Goal: Check status

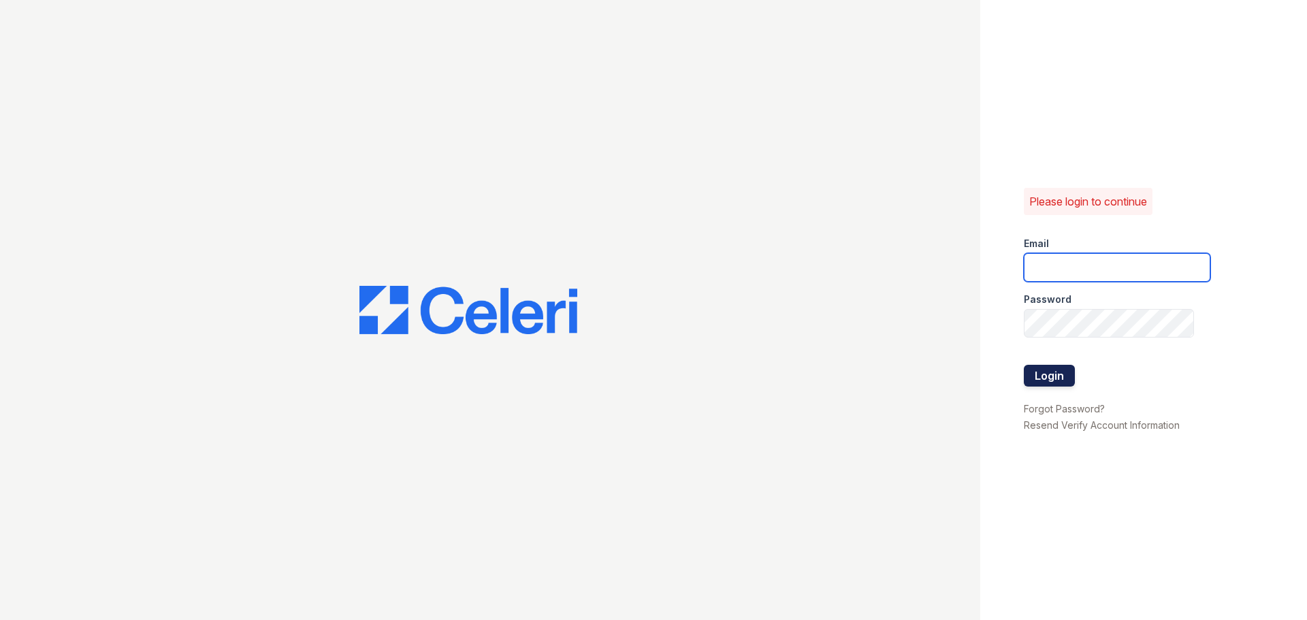
type input "[EMAIL_ADDRESS][DOMAIN_NAME]"
click at [1059, 375] on button "Login" at bounding box center [1049, 376] width 51 height 22
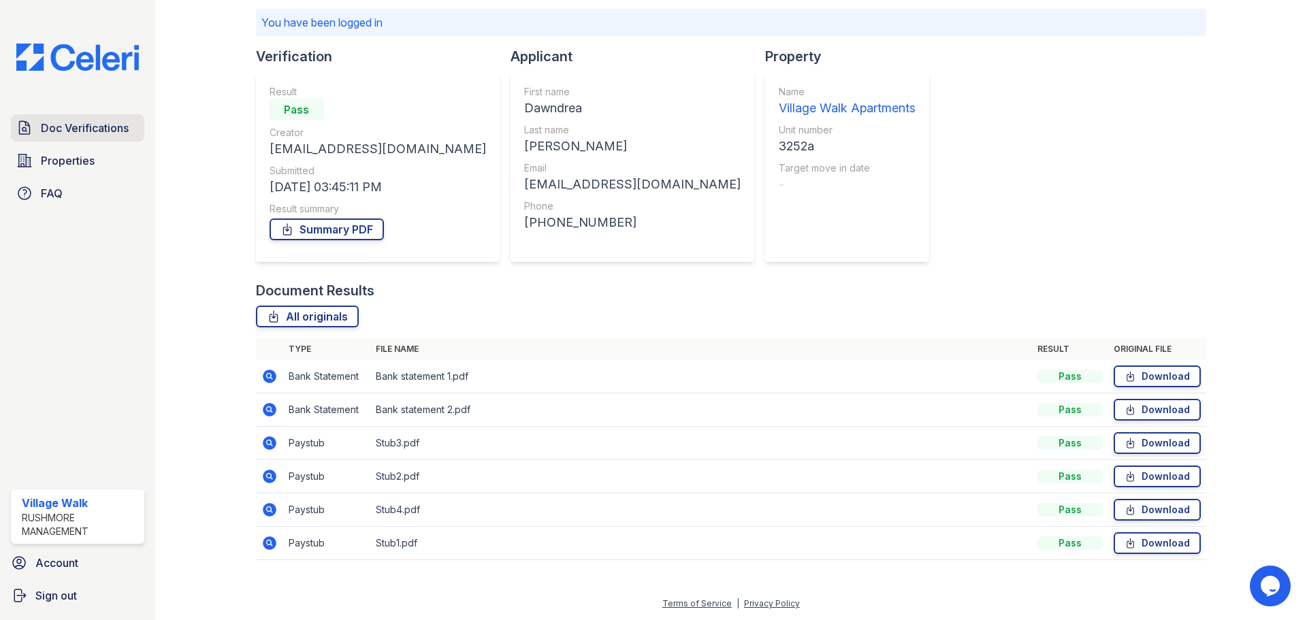
click at [80, 122] on span "Doc Verifications" at bounding box center [85, 128] width 88 height 16
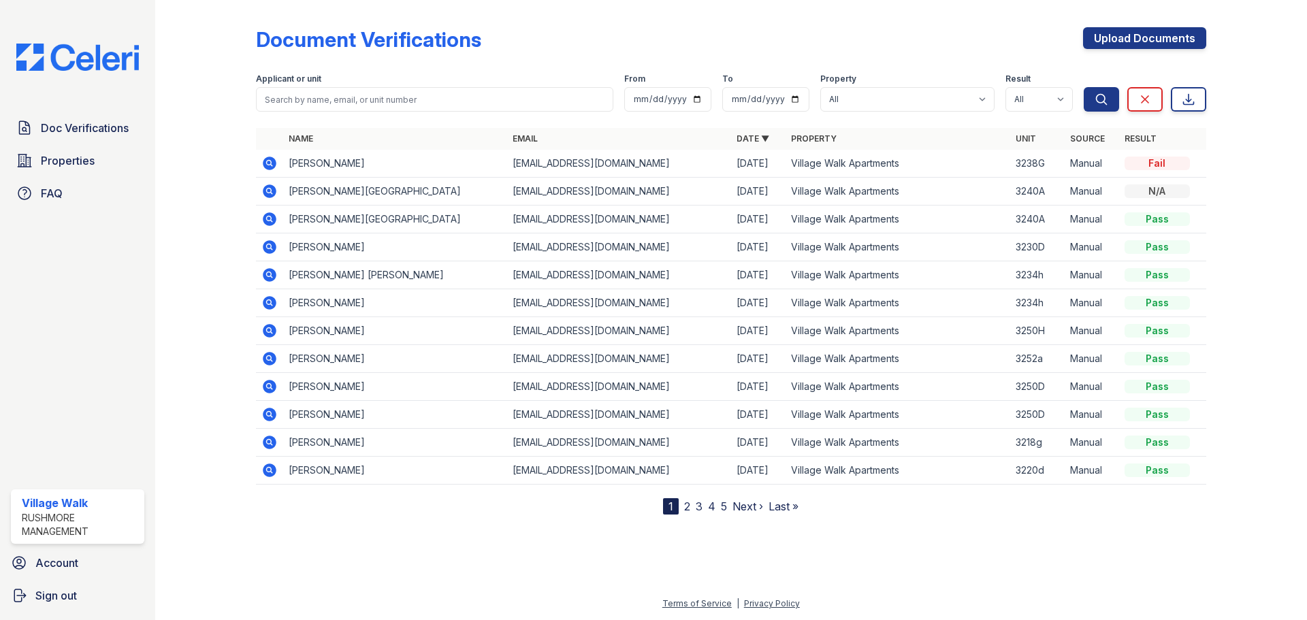
click at [289, 162] on td "[PERSON_NAME]" at bounding box center [395, 164] width 224 height 28
click at [268, 161] on icon at bounding box center [268, 162] width 3 height 3
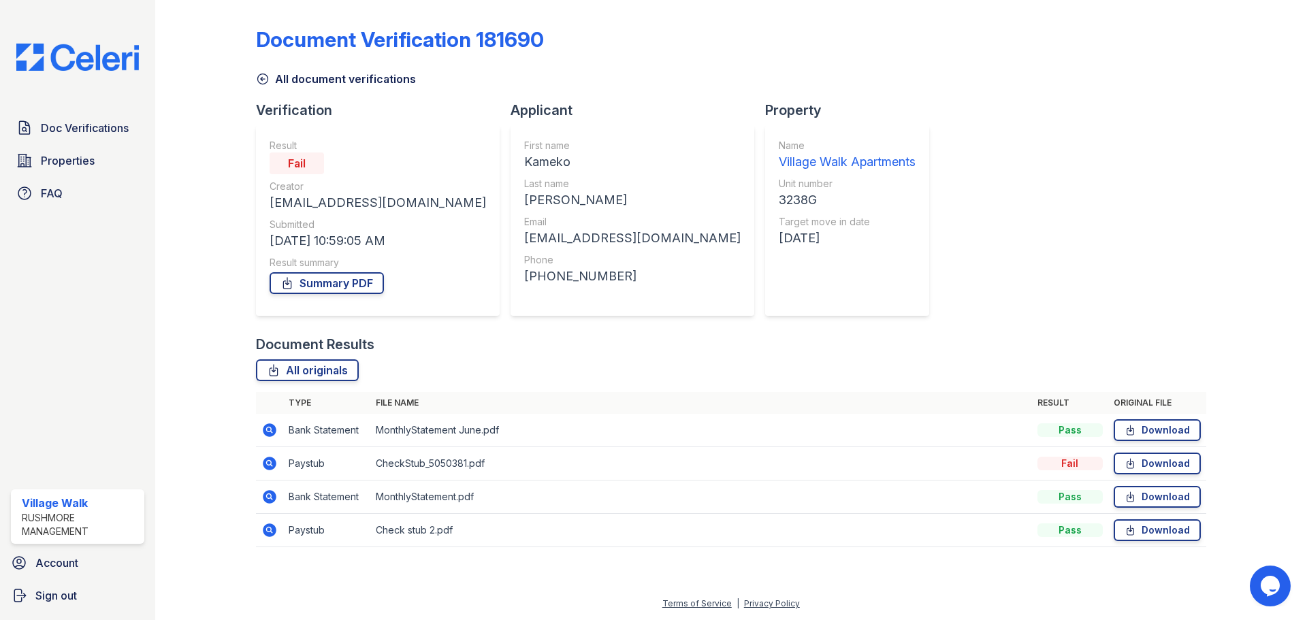
click at [424, 464] on td "CheckStub_5050381.pdf" at bounding box center [701, 463] width 662 height 33
click at [1135, 463] on icon at bounding box center [1131, 464] width 12 height 14
